Goal: Information Seeking & Learning: Find specific fact

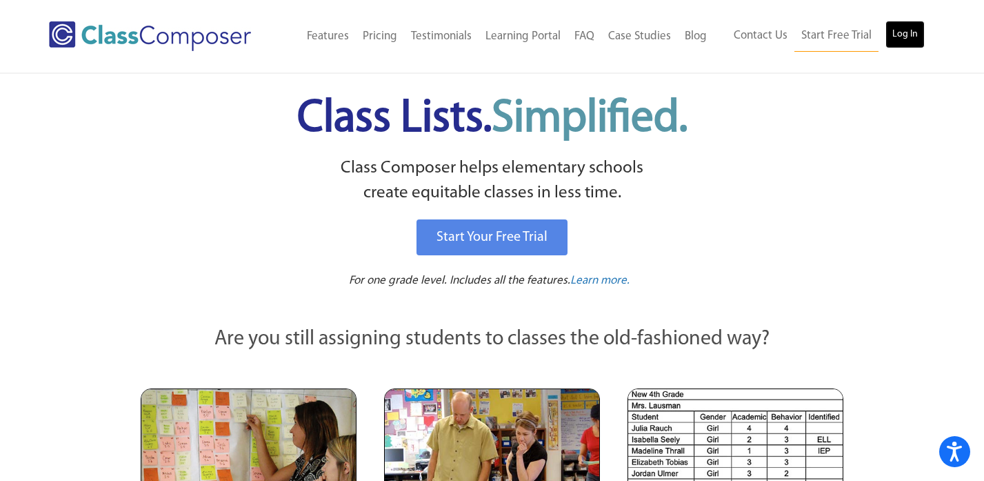
click at [903, 31] on link "Log In" at bounding box center [905, 35] width 39 height 28
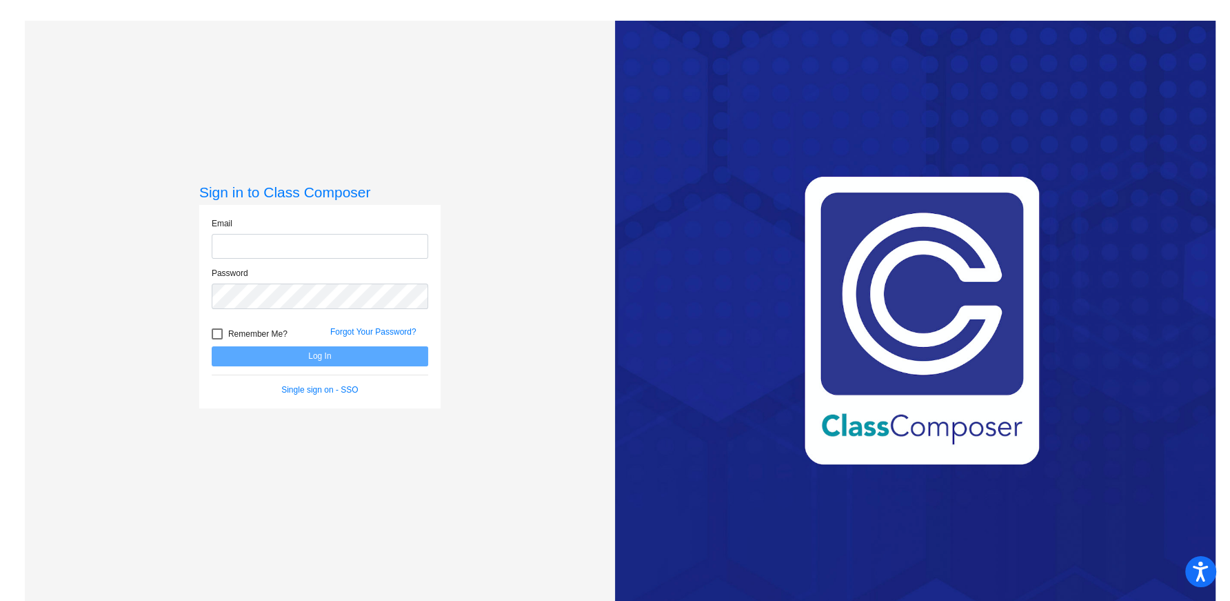
type input "[EMAIL_ADDRESS][DOMAIN_NAME]"
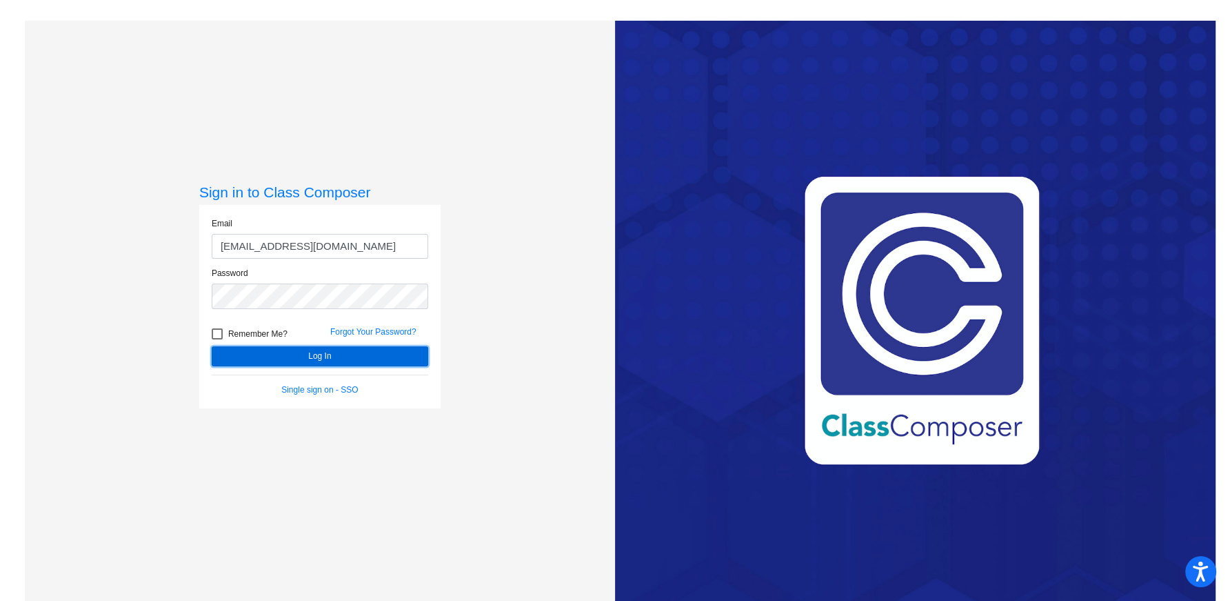
click at [325, 352] on button "Log In" at bounding box center [320, 356] width 217 height 20
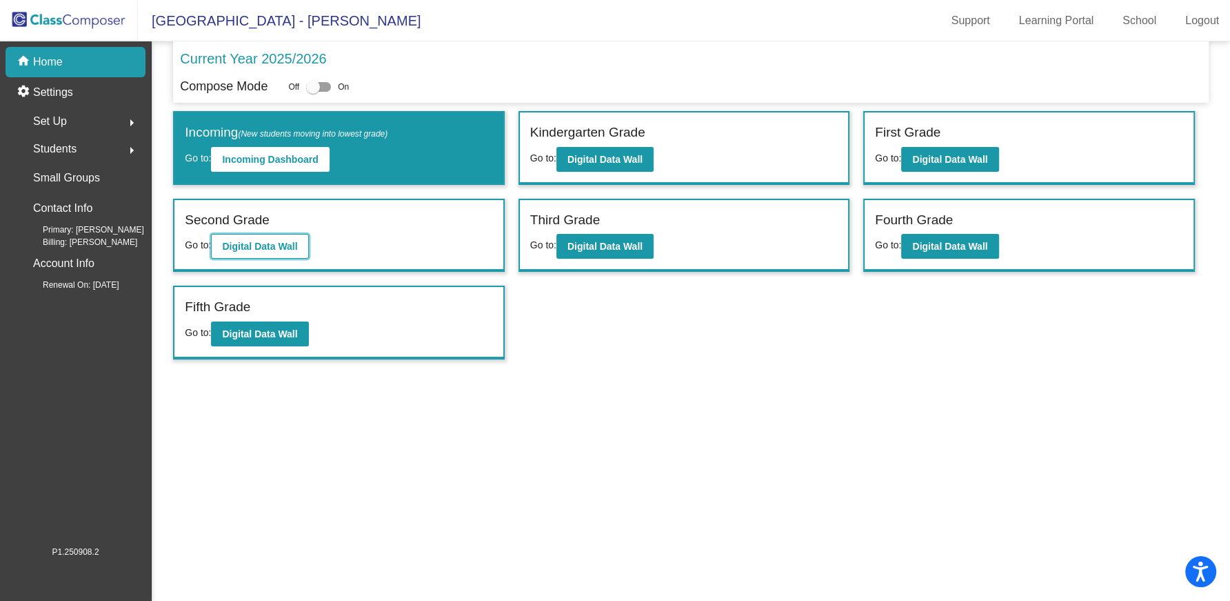
click at [281, 244] on b "Digital Data Wall" at bounding box center [259, 246] width 75 height 11
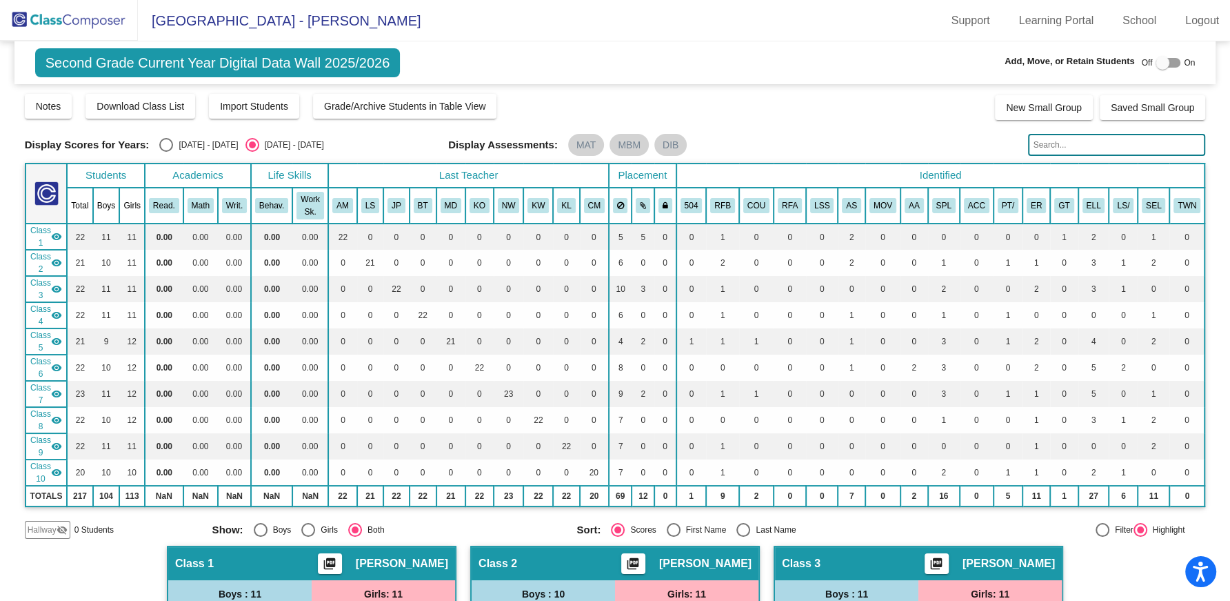
click at [1057, 146] on input "text" at bounding box center [1116, 145] width 177 height 22
type input "manlove"
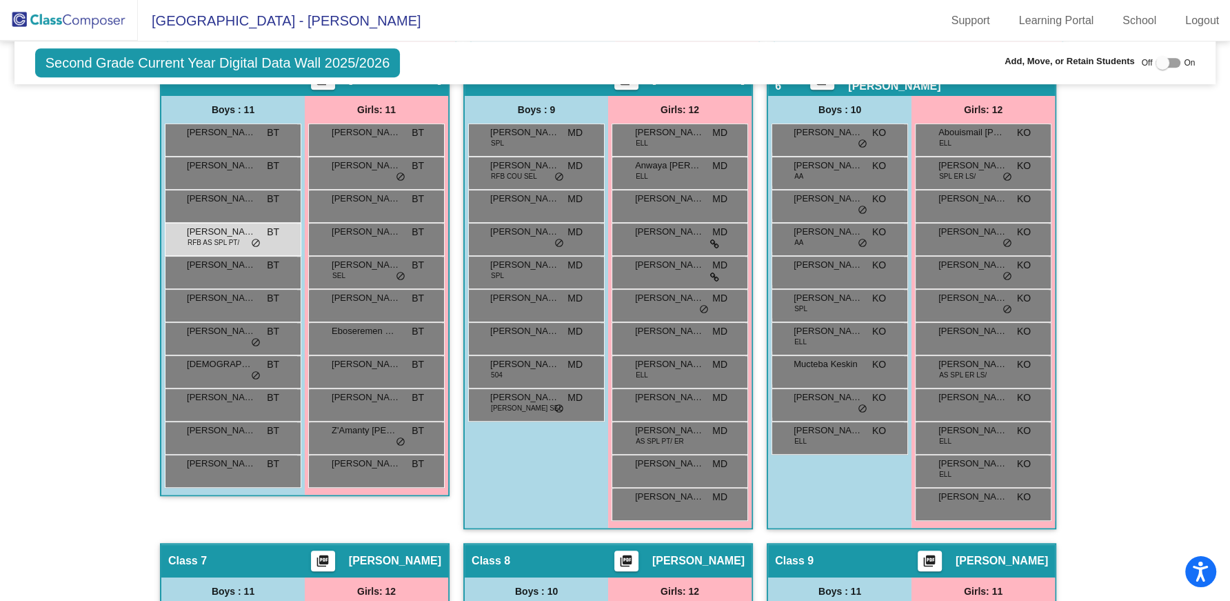
scroll to position [937, 0]
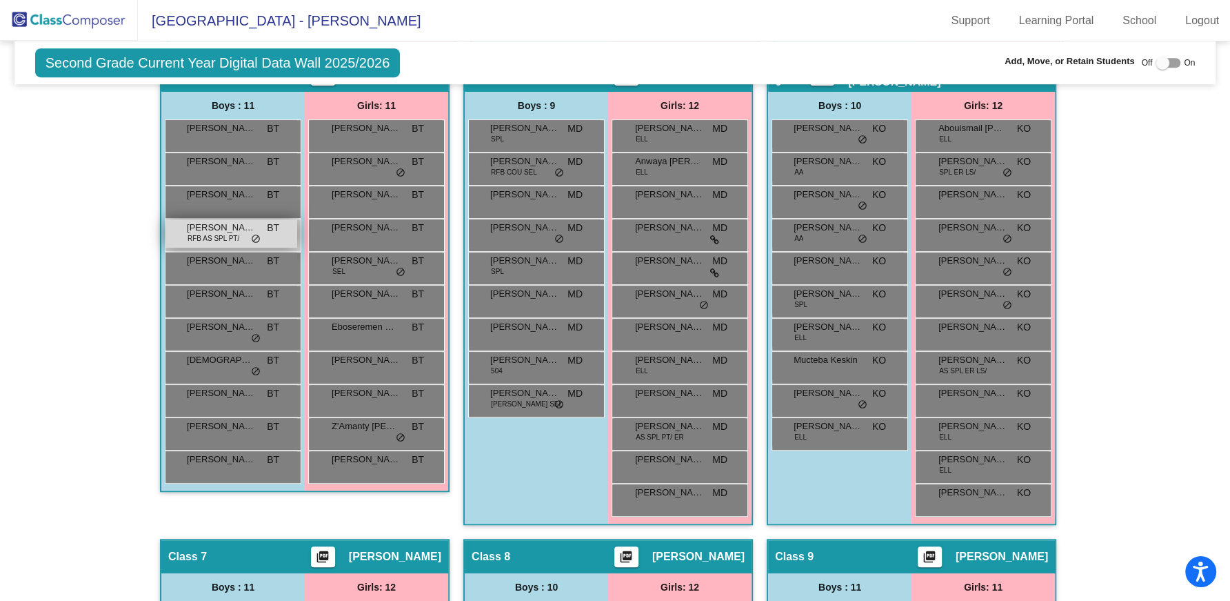
click at [203, 221] on span "Finnegan Manlove" at bounding box center [221, 228] width 69 height 14
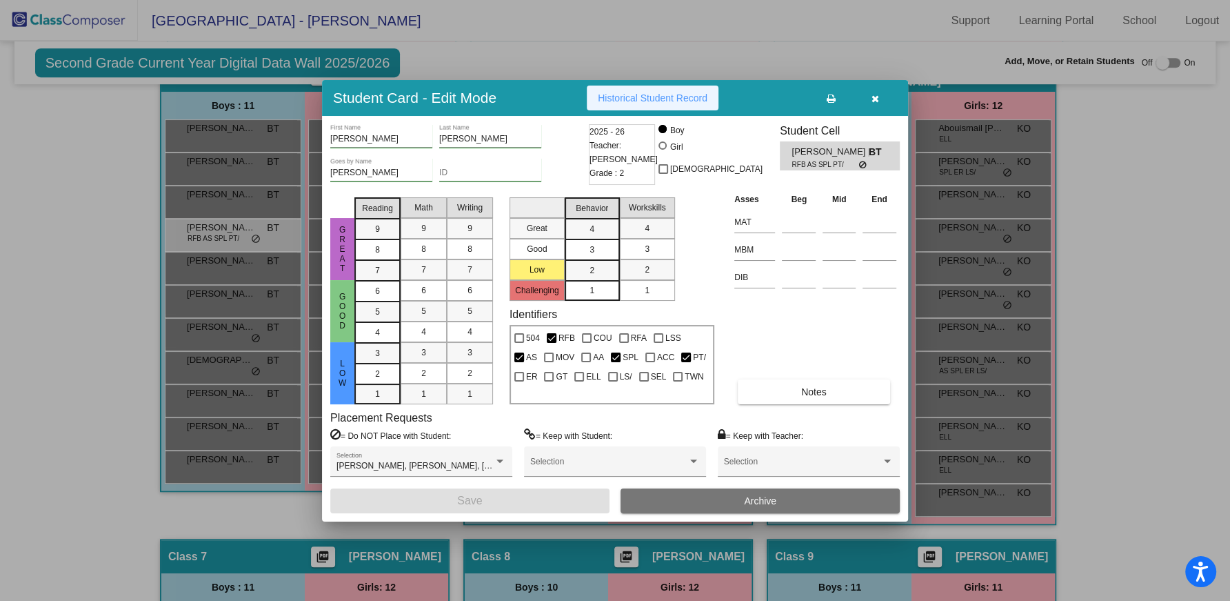
click at [668, 96] on span "Historical Student Record" at bounding box center [653, 97] width 110 height 11
